Goal: Task Accomplishment & Management: Complete application form

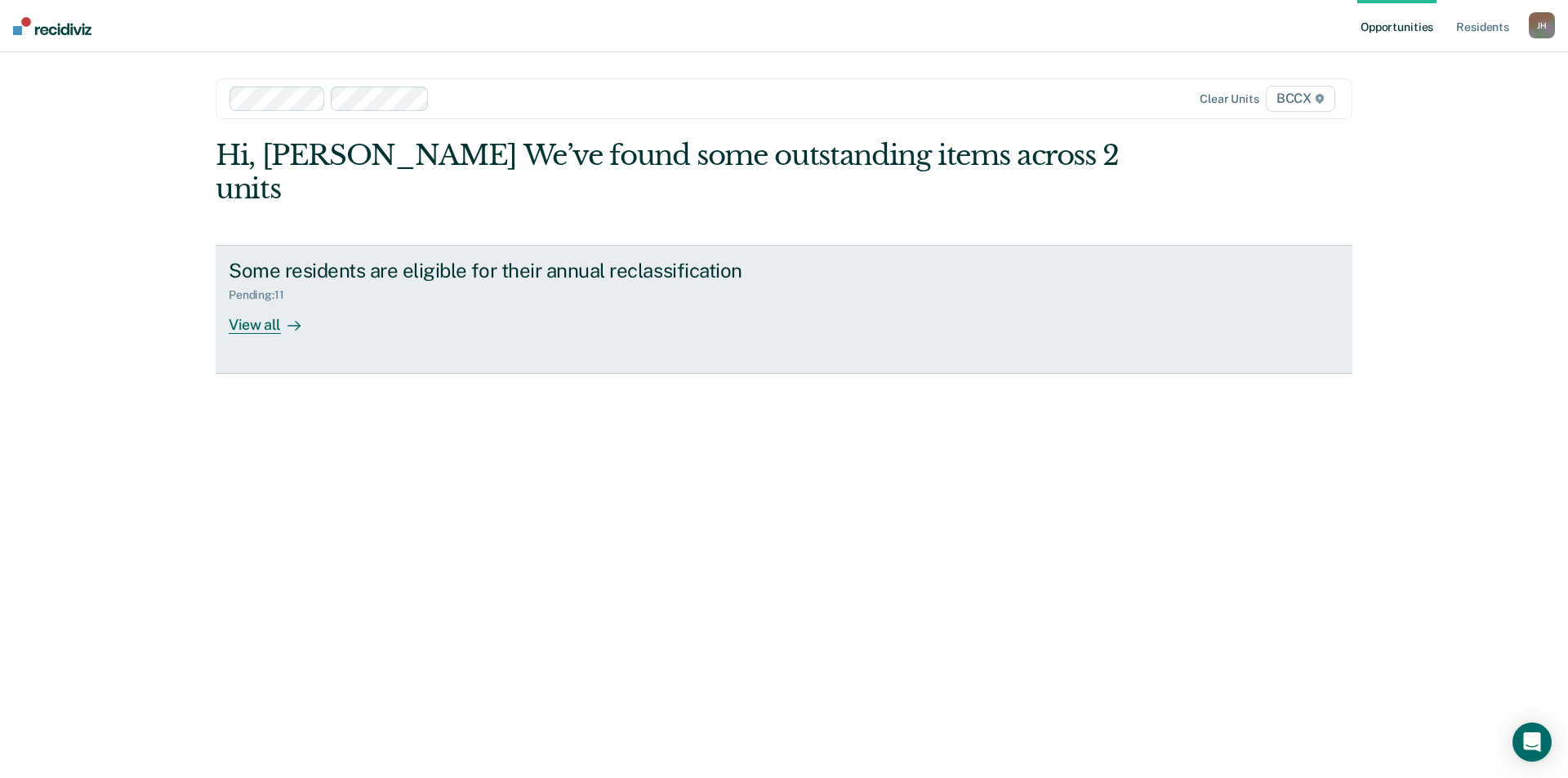
click at [272, 302] on div "View all" at bounding box center [275, 318] width 92 height 32
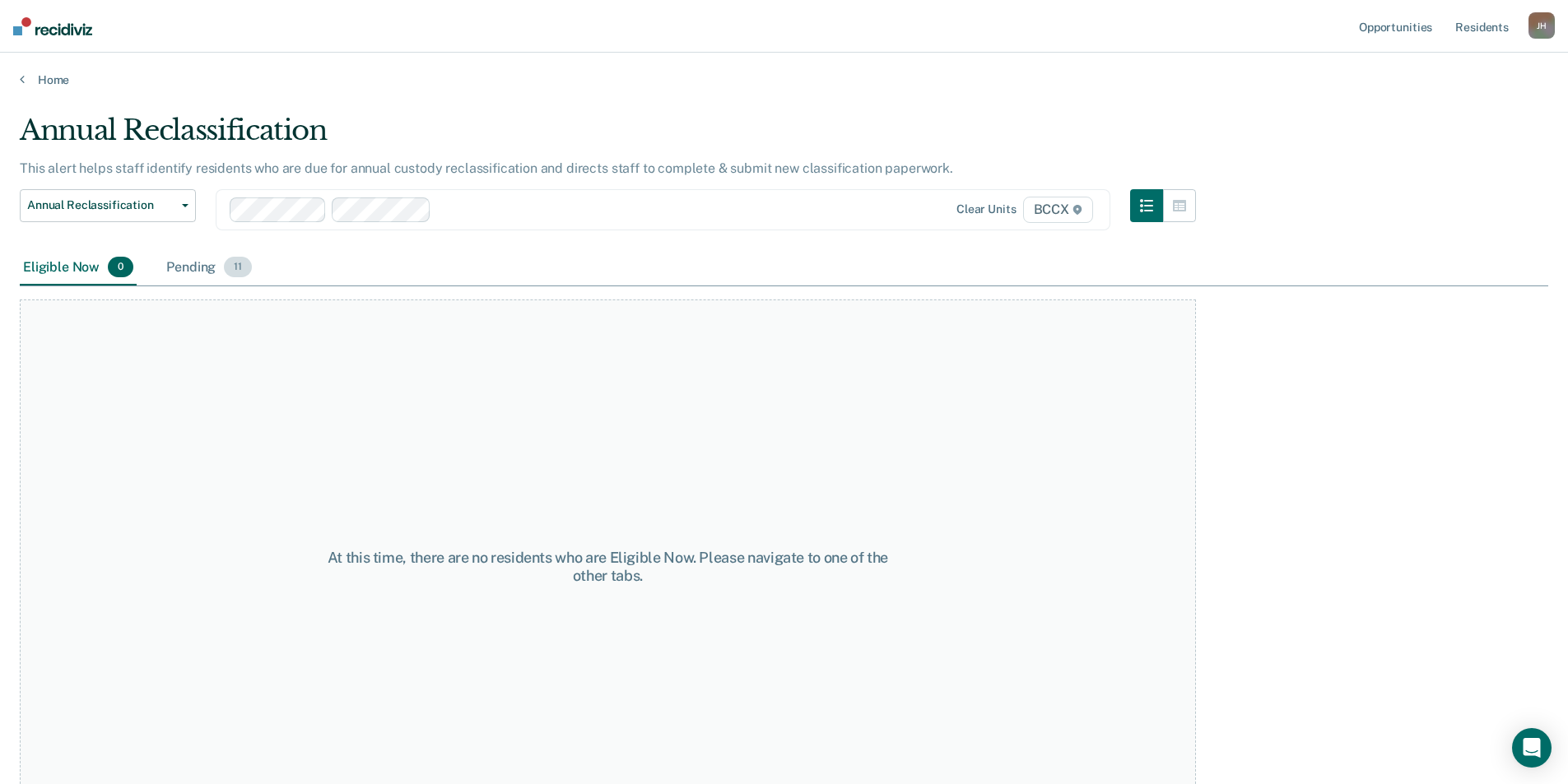
click at [200, 266] on div "Pending 11" at bounding box center [209, 268] width 92 height 36
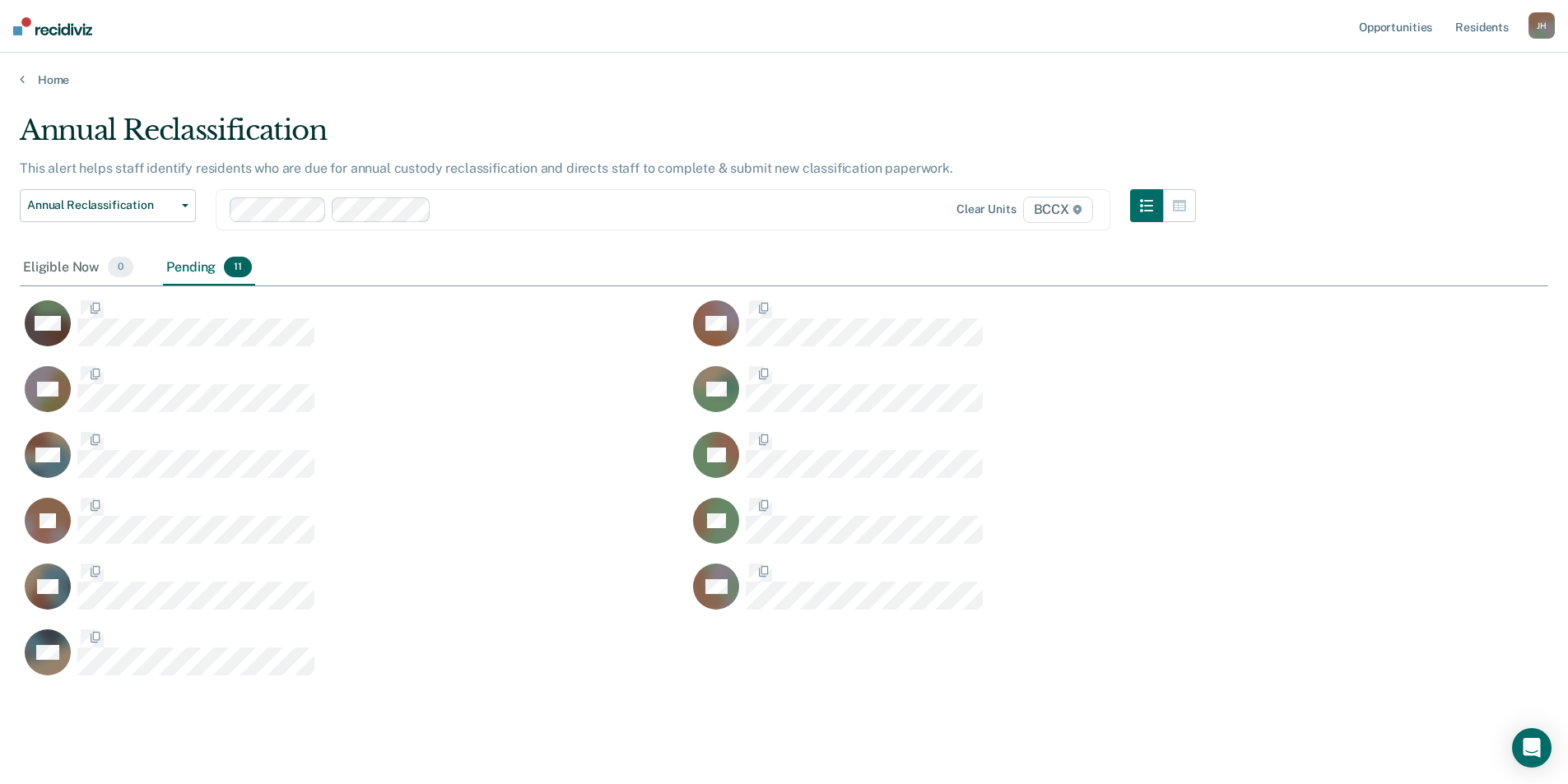
scroll to position [564, 1516]
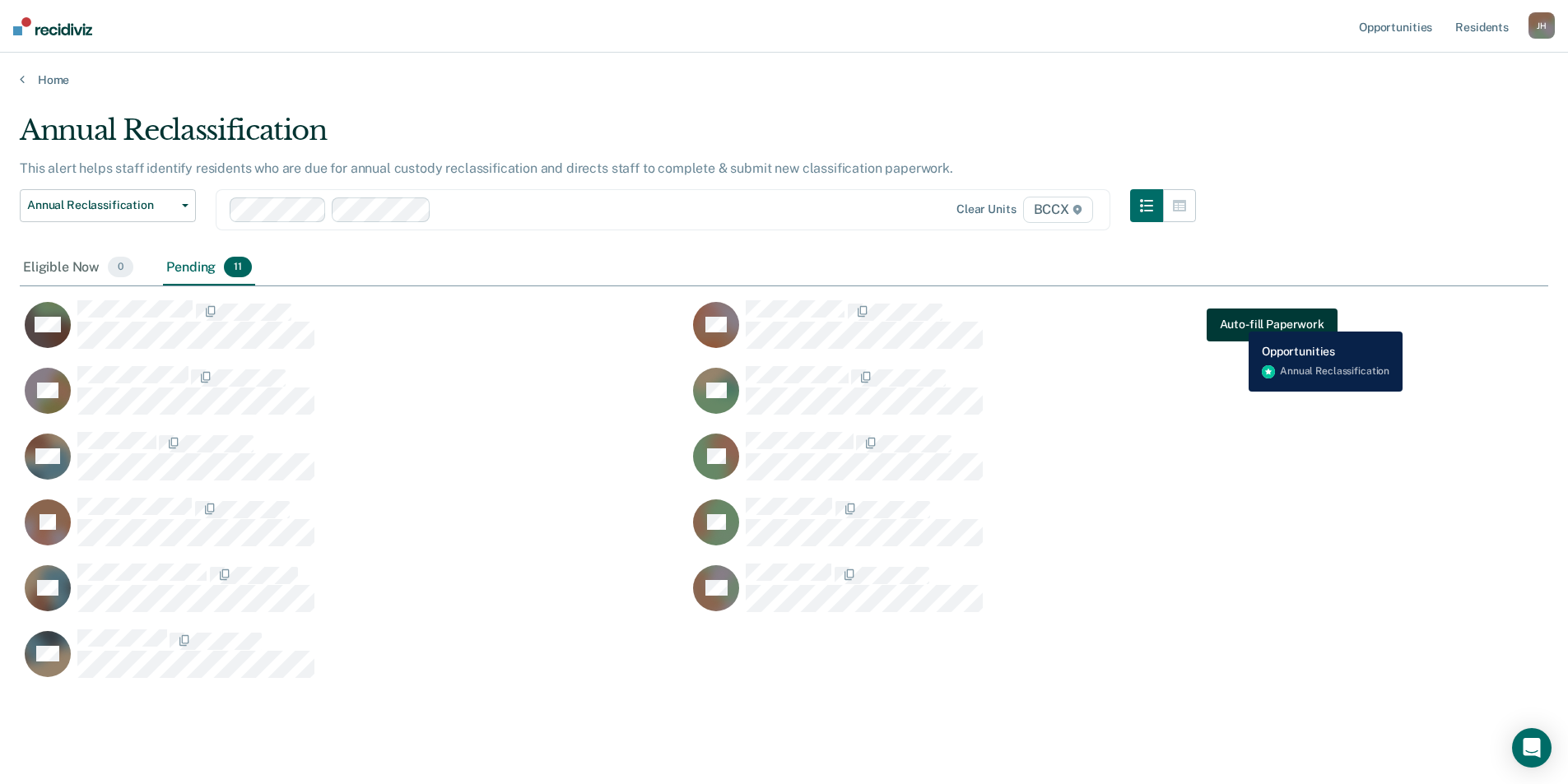
click at [1236, 319] on button "Auto-fill Paperwork" at bounding box center [1271, 325] width 131 height 33
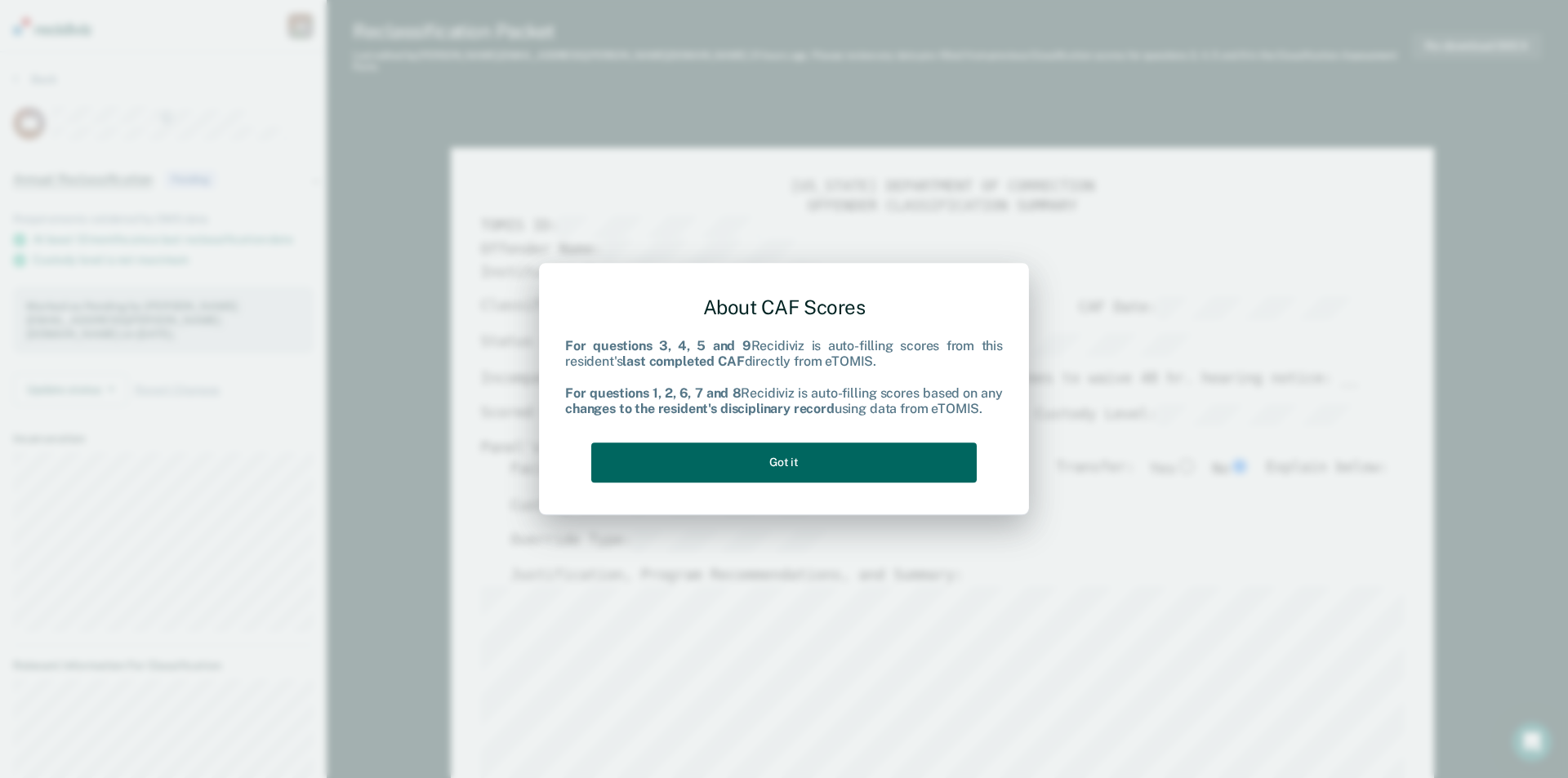
click at [891, 467] on button "Got it" at bounding box center [784, 462] width 385 height 40
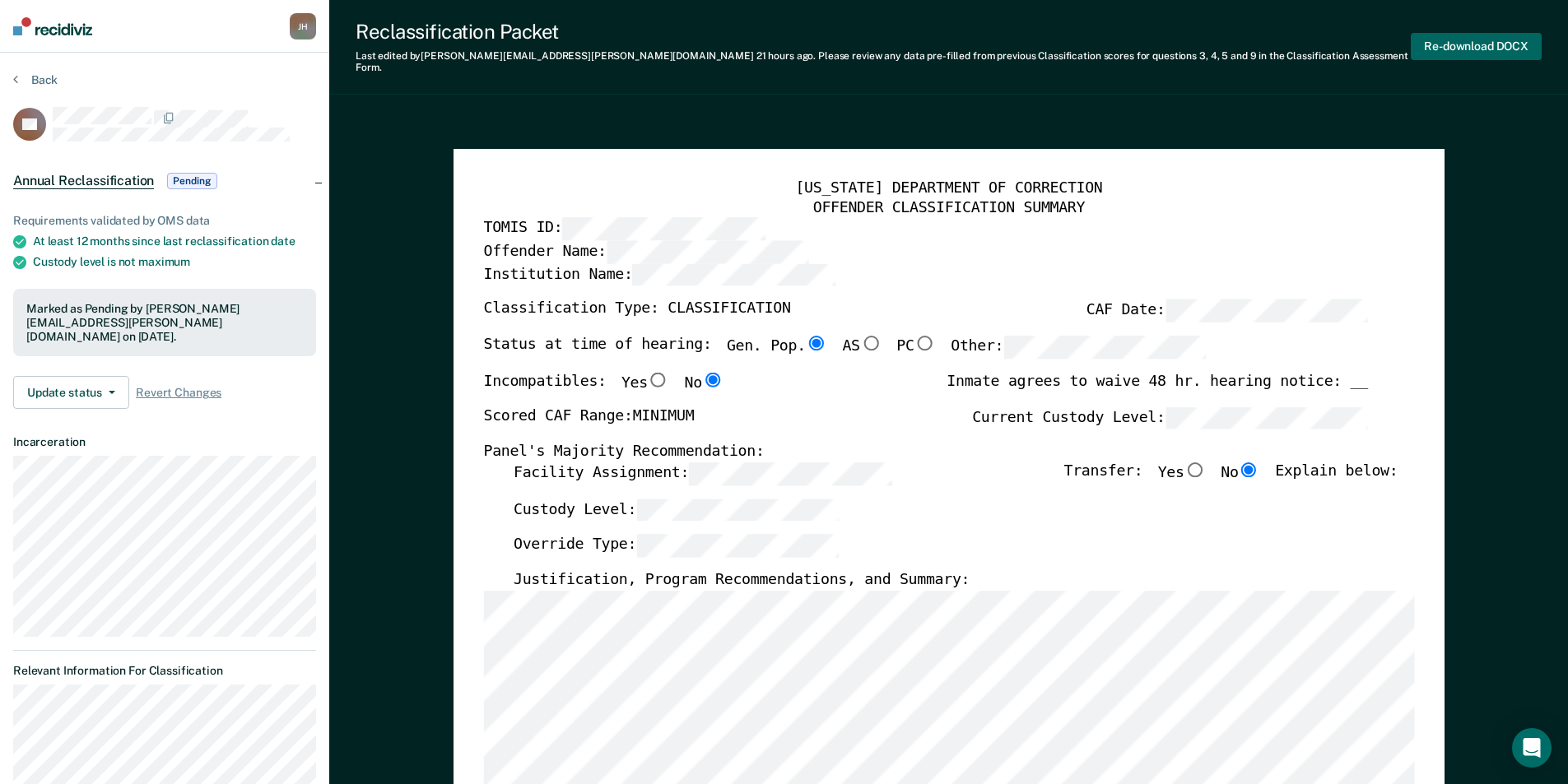
click at [1461, 44] on button "Re-download DOCX" at bounding box center [1476, 47] width 131 height 27
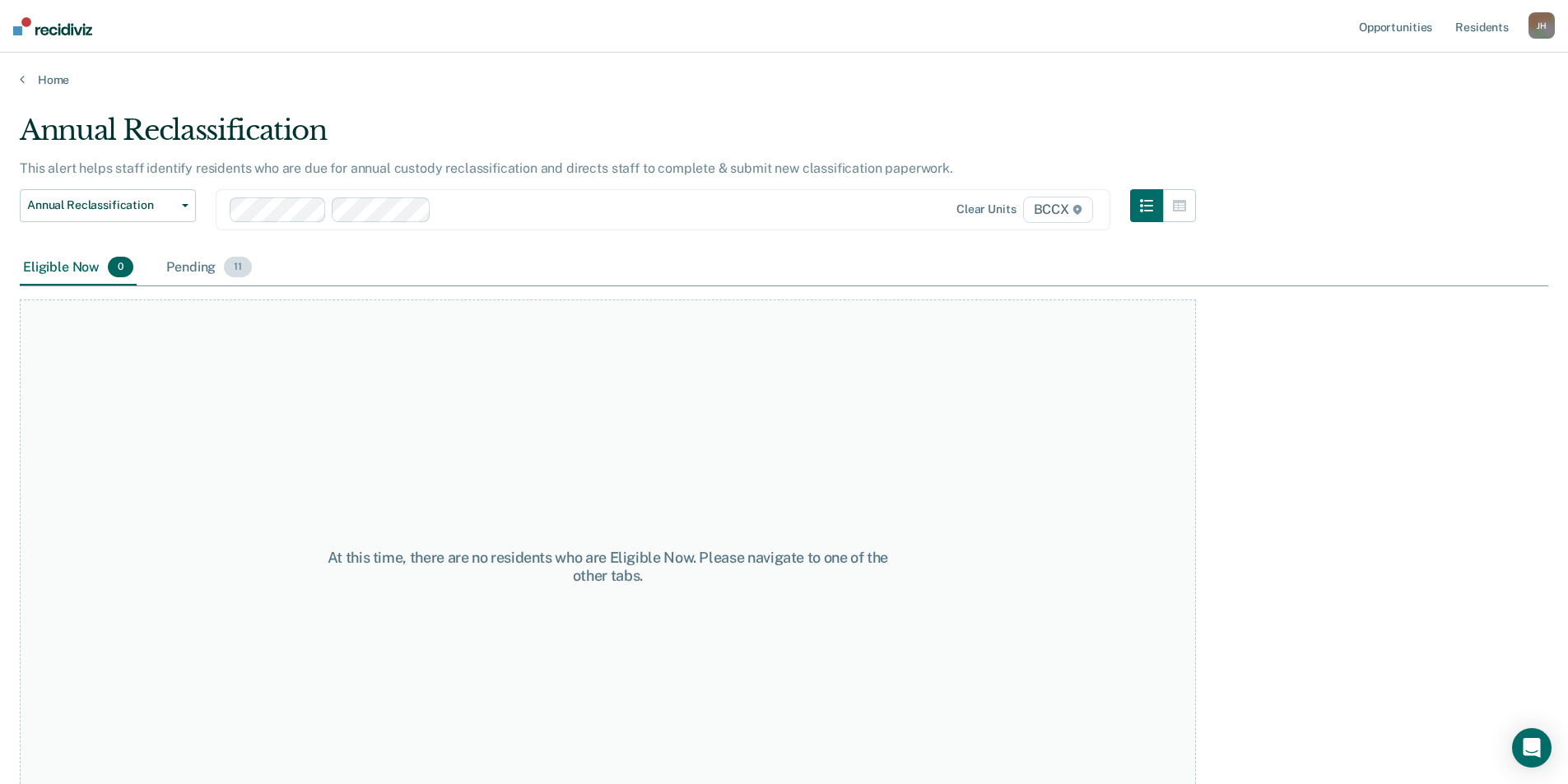
click at [188, 262] on div "Pending 11" at bounding box center [209, 268] width 92 height 36
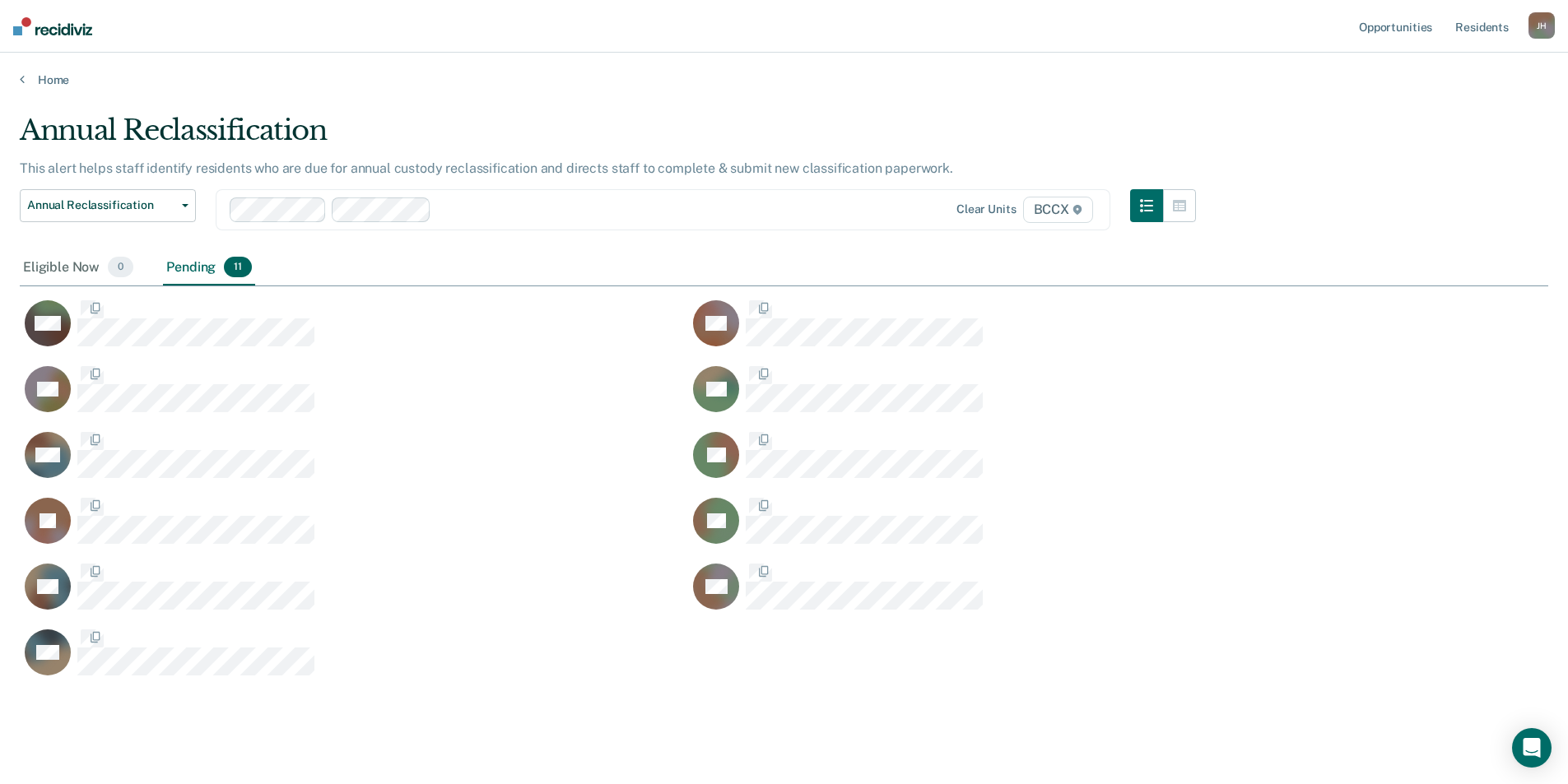
scroll to position [564, 1516]
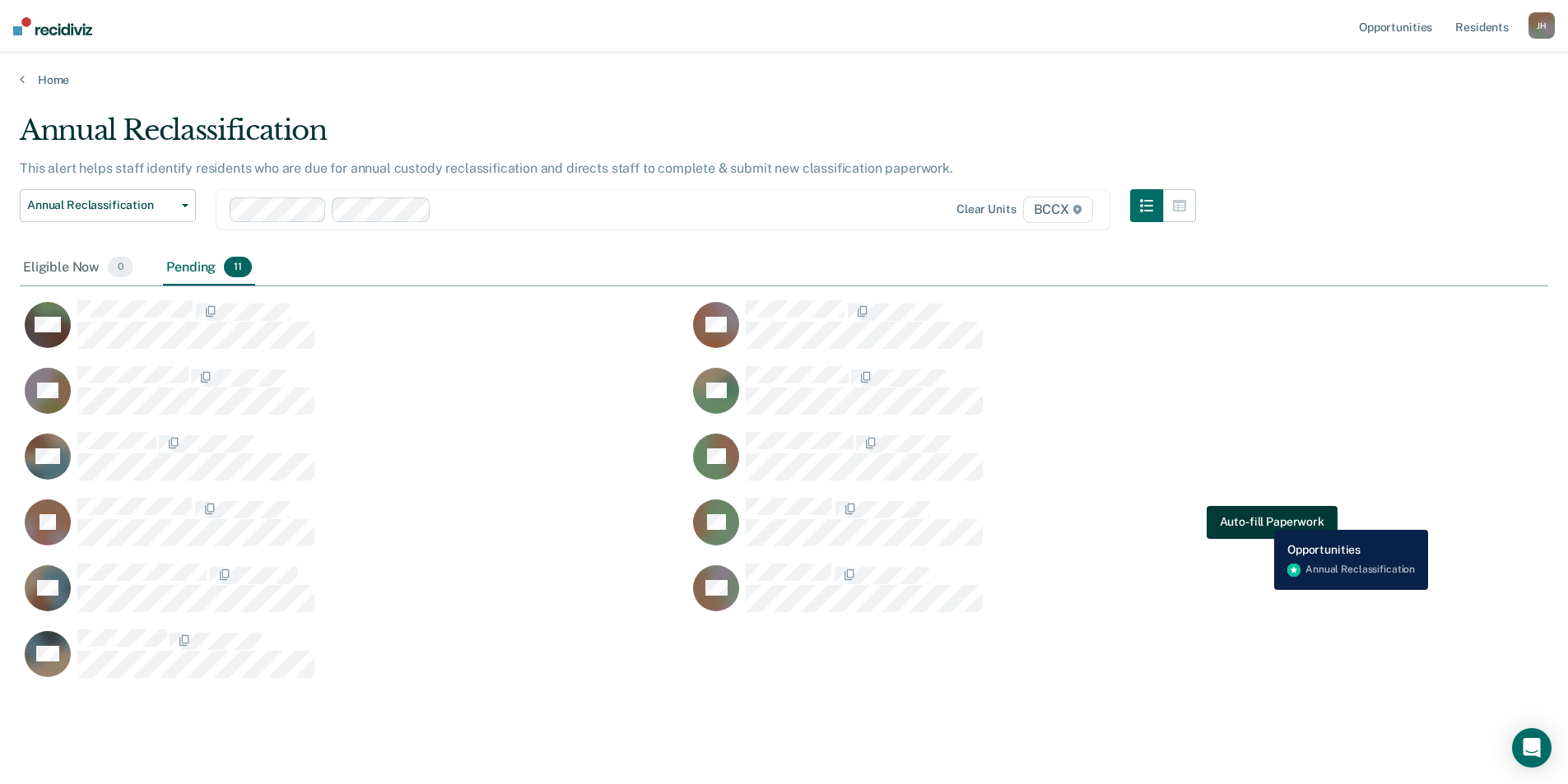
click at [1262, 517] on button "Auto-fill Paperwork" at bounding box center [1271, 522] width 131 height 33
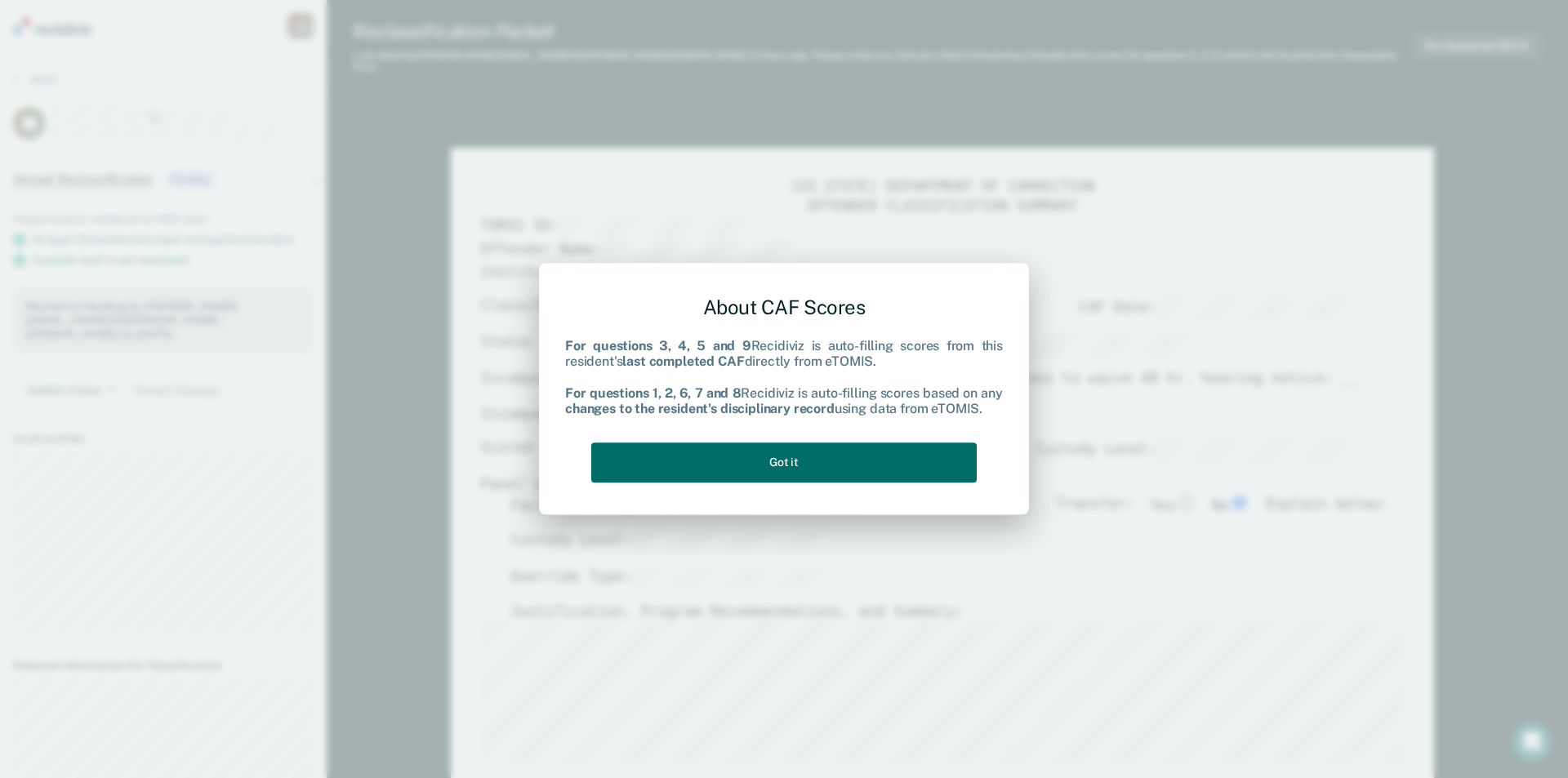
type textarea "x"
click at [837, 468] on button "Got it" at bounding box center [784, 462] width 385 height 40
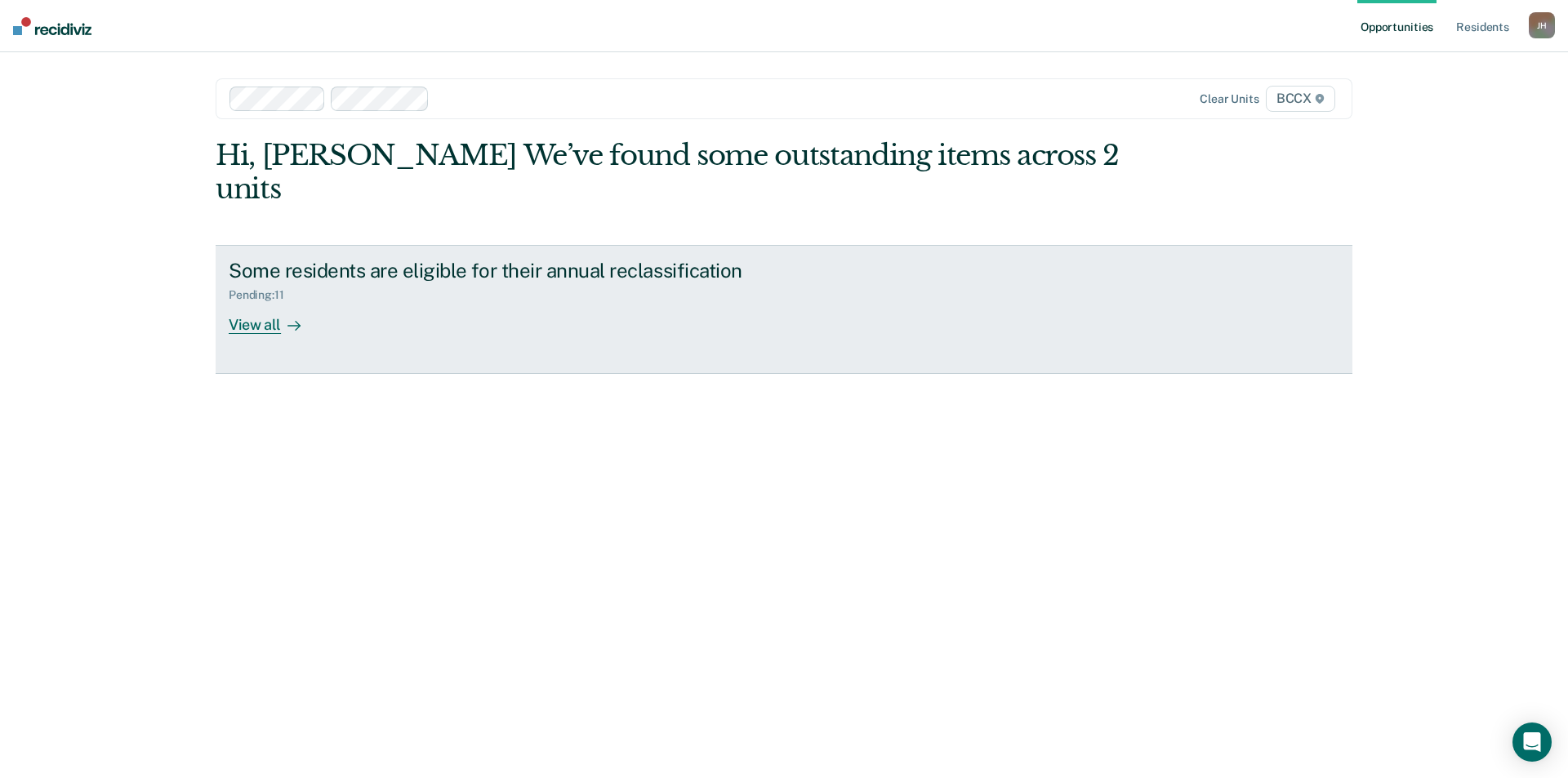
click at [266, 302] on div "View all" at bounding box center [275, 318] width 92 height 32
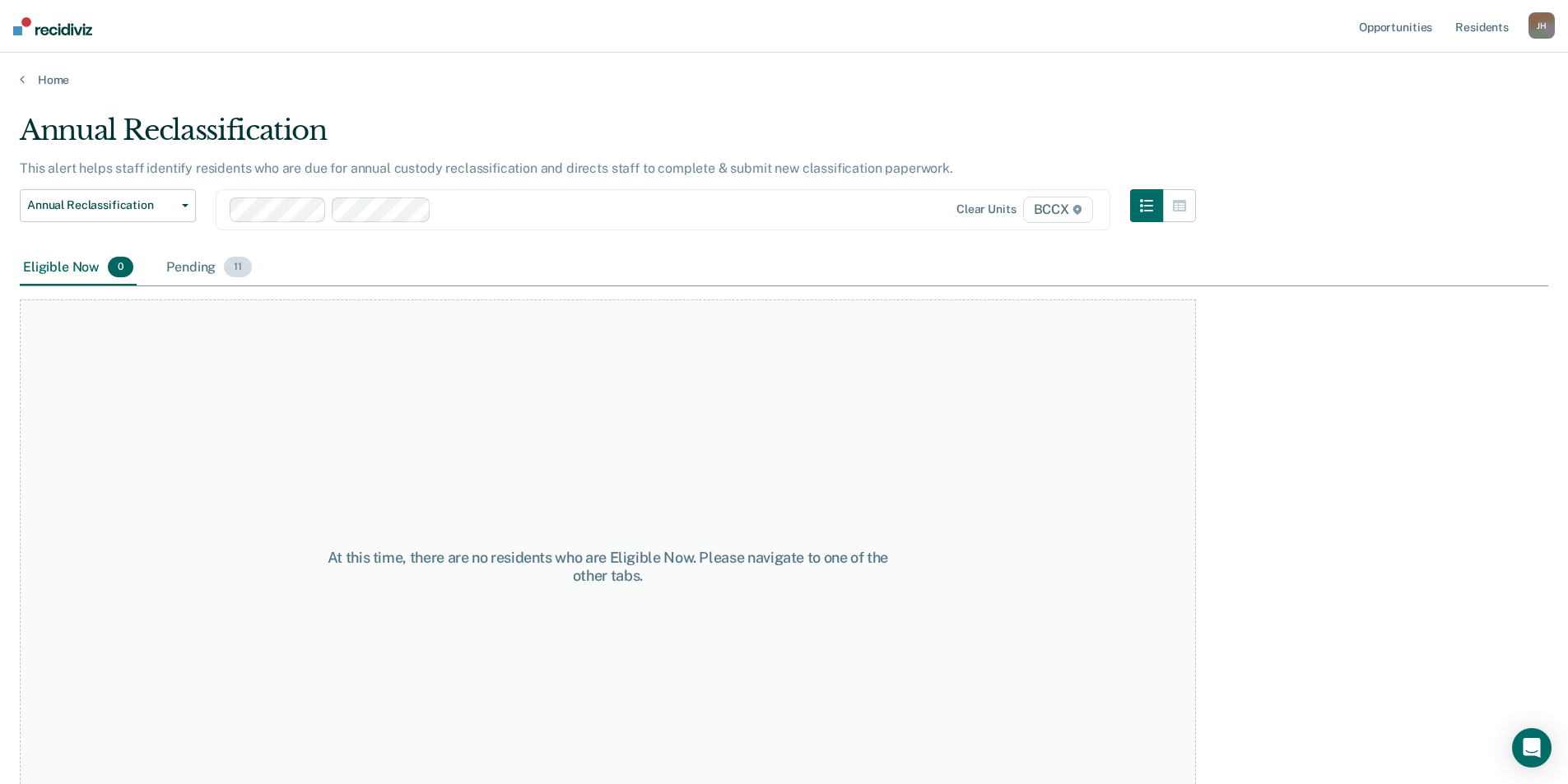
click at [192, 269] on div "Pending 11" at bounding box center [209, 268] width 92 height 36
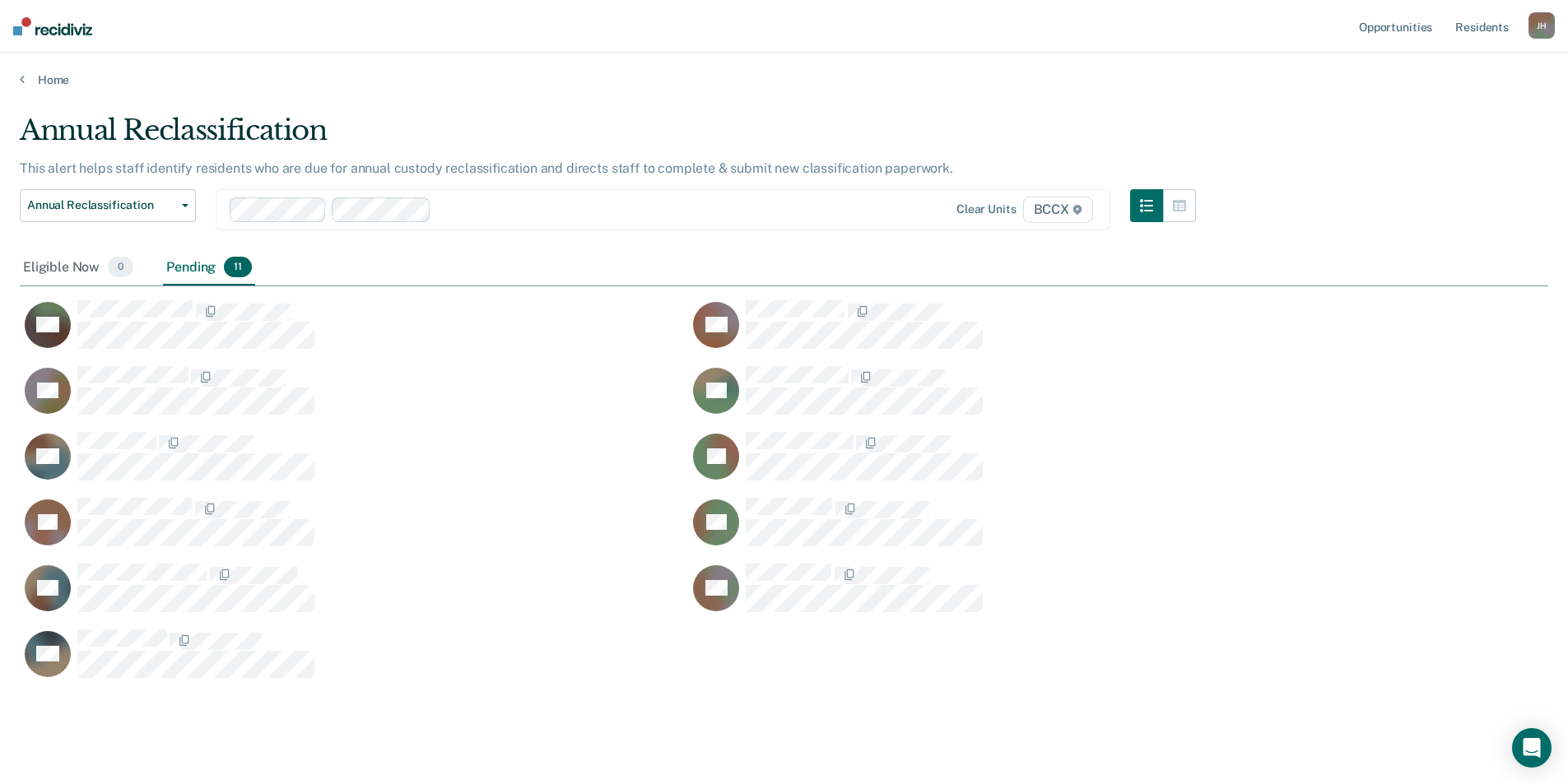
scroll to position [564, 1516]
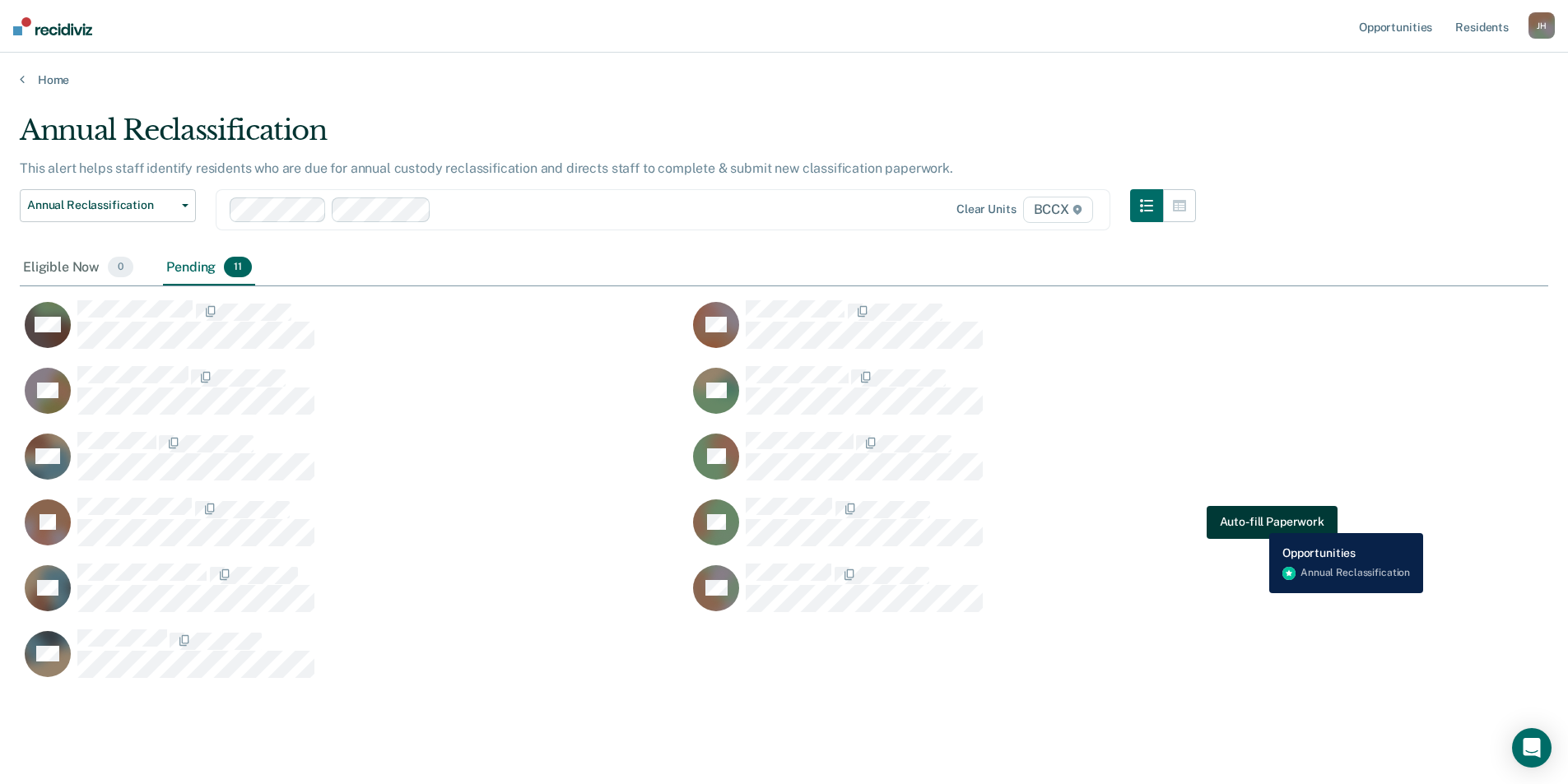
click at [1257, 521] on button "Auto-fill Paperwork" at bounding box center [1271, 522] width 131 height 33
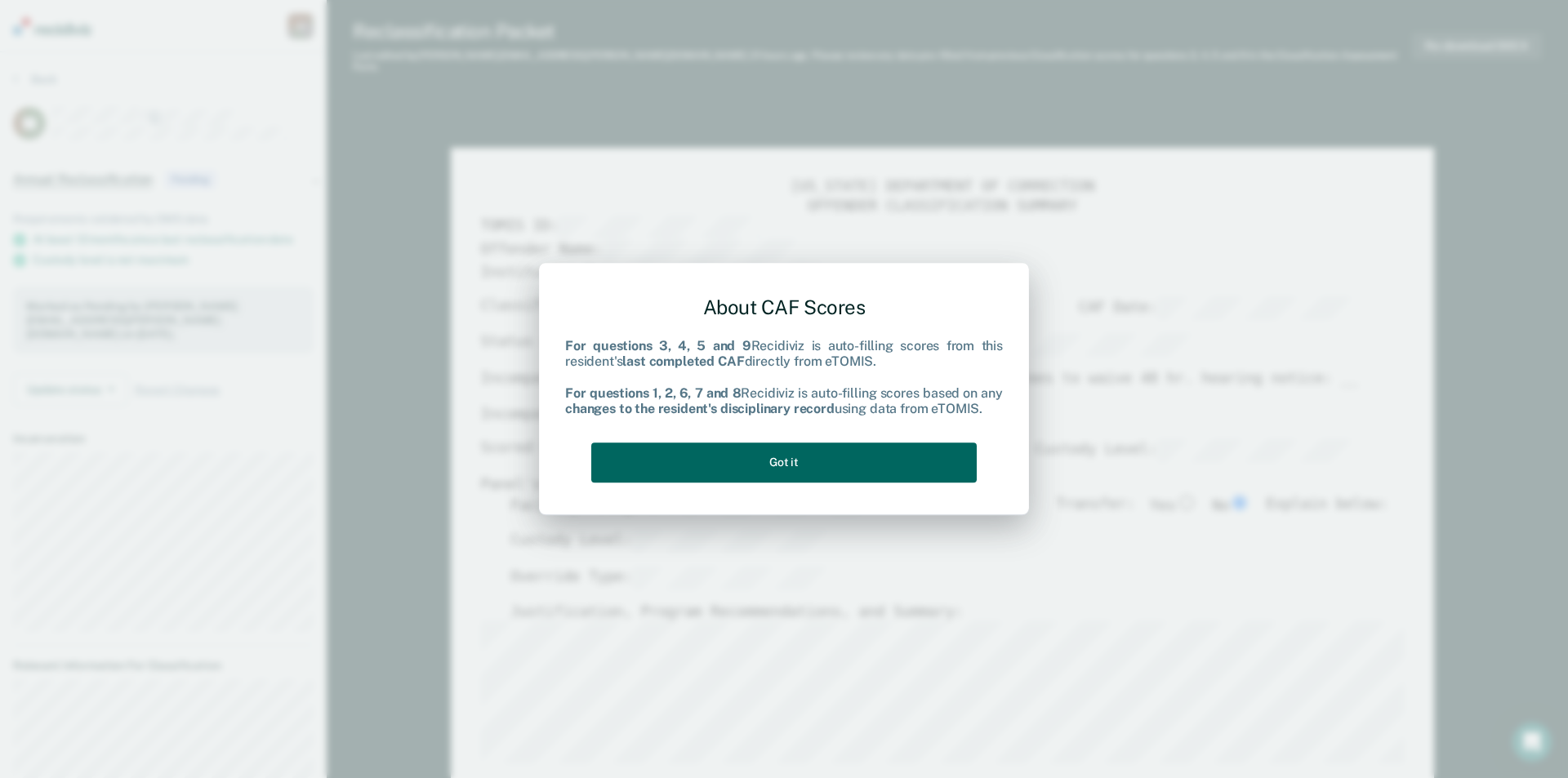
click at [938, 462] on button "Got it" at bounding box center [784, 462] width 385 height 40
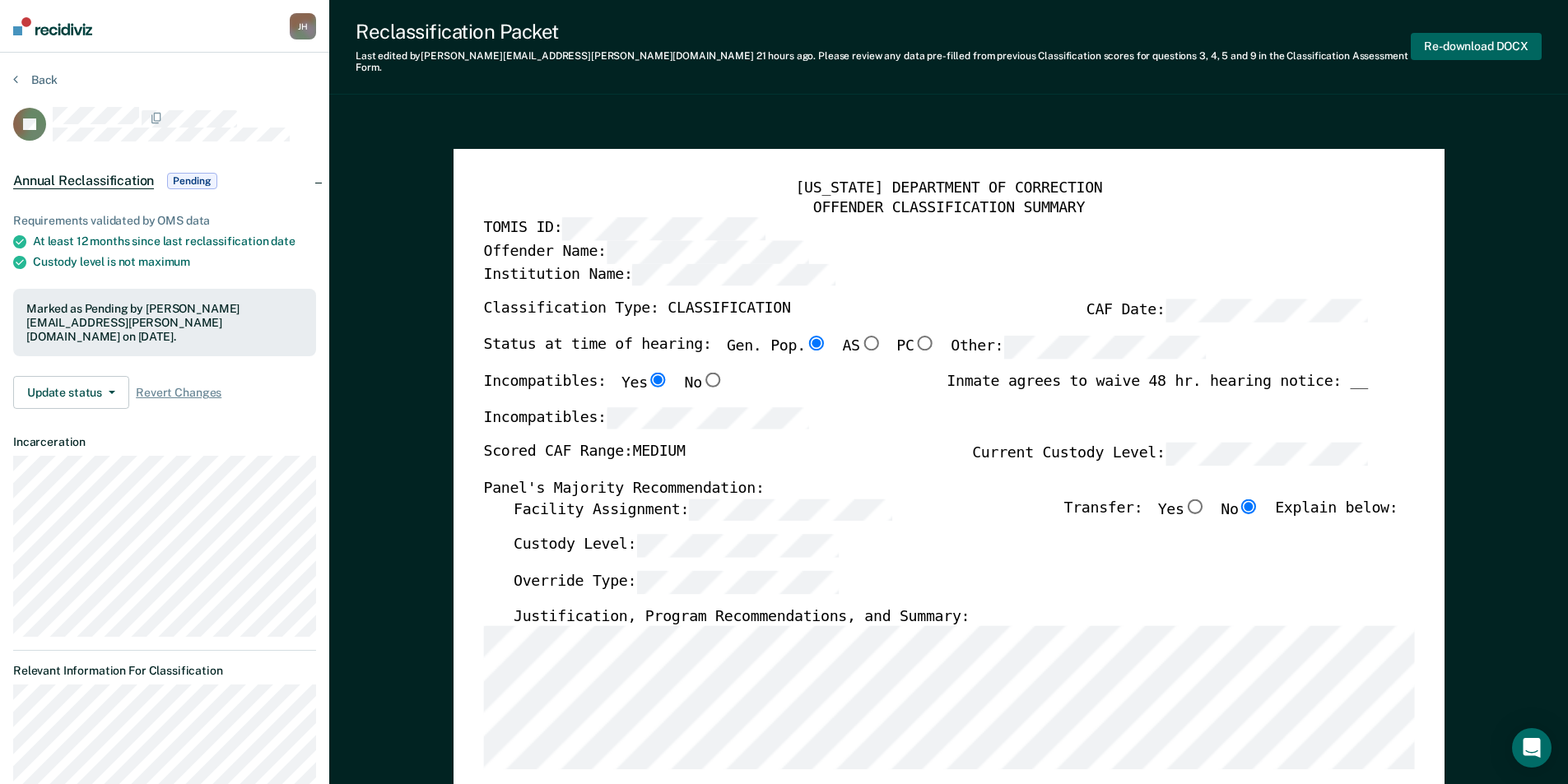
click at [1449, 42] on button "Re-download DOCX" at bounding box center [1476, 47] width 131 height 27
type textarea "x"
